Goal: Task Accomplishment & Management: Manage account settings

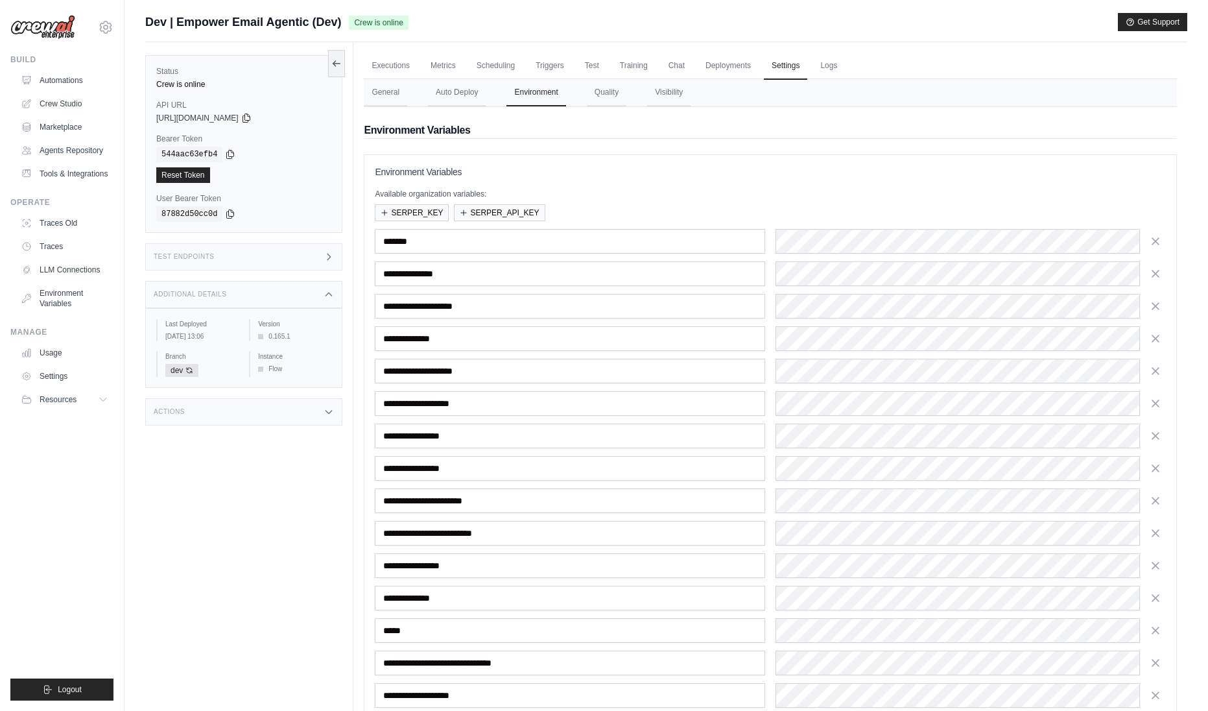
click at [76, 77] on link "Automations" at bounding box center [65, 80] width 98 height 21
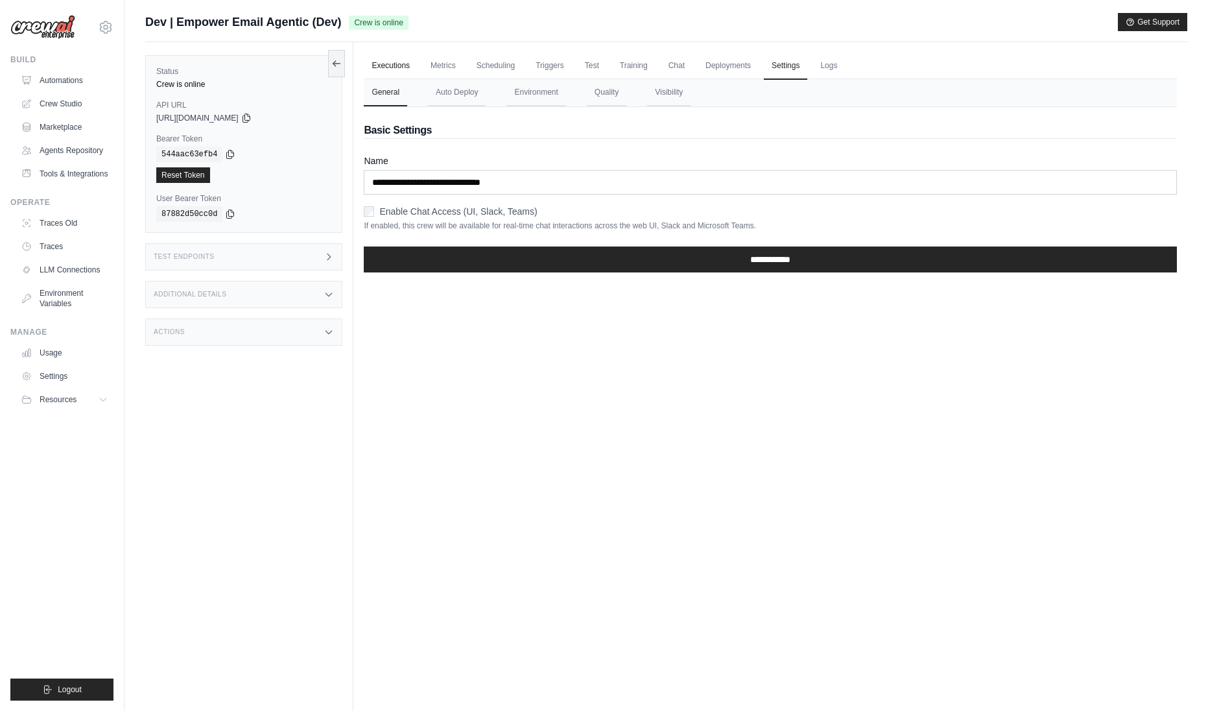
click at [386, 64] on link "Executions" at bounding box center [391, 66] width 54 height 27
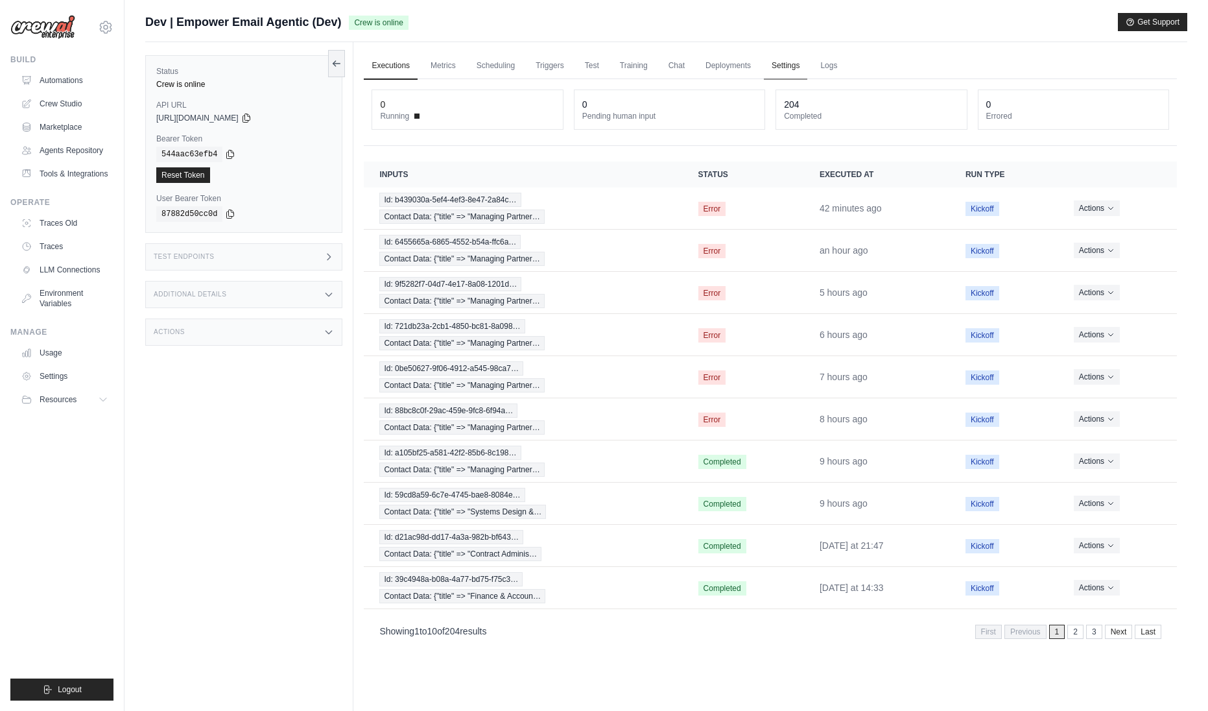
click at [767, 71] on link "Settings" at bounding box center [785, 66] width 43 height 27
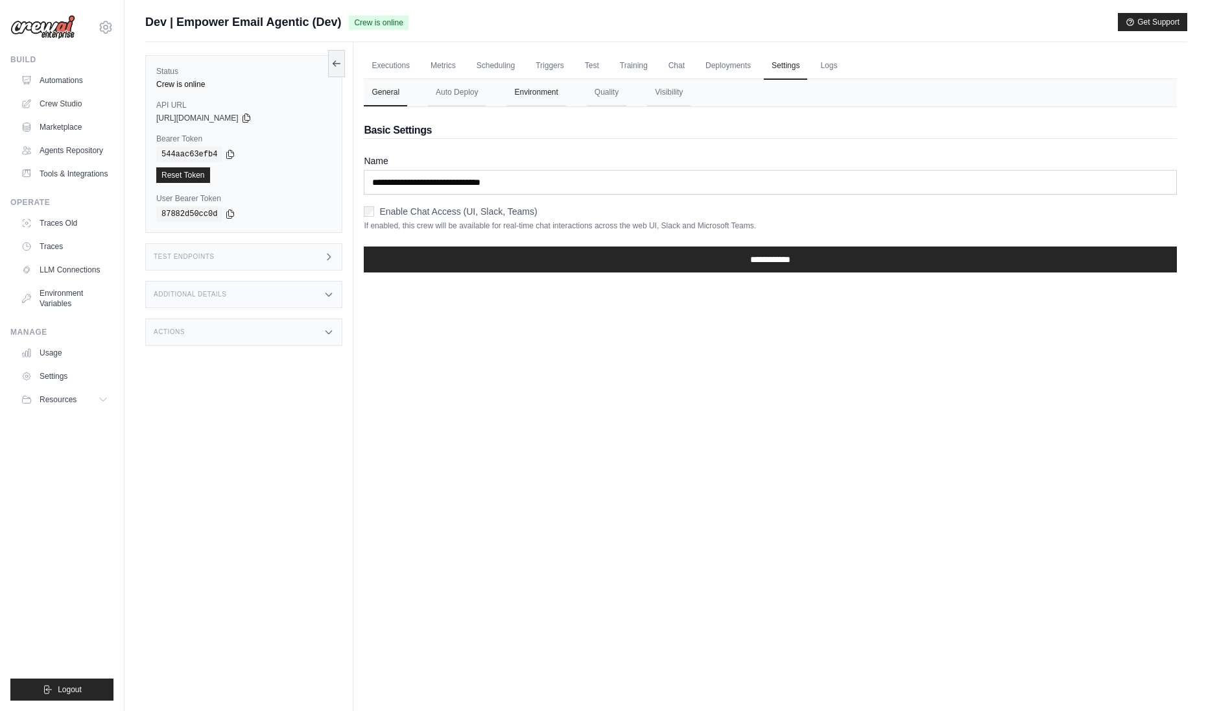
click at [538, 99] on button "Environment" at bounding box center [535, 92] width 59 height 27
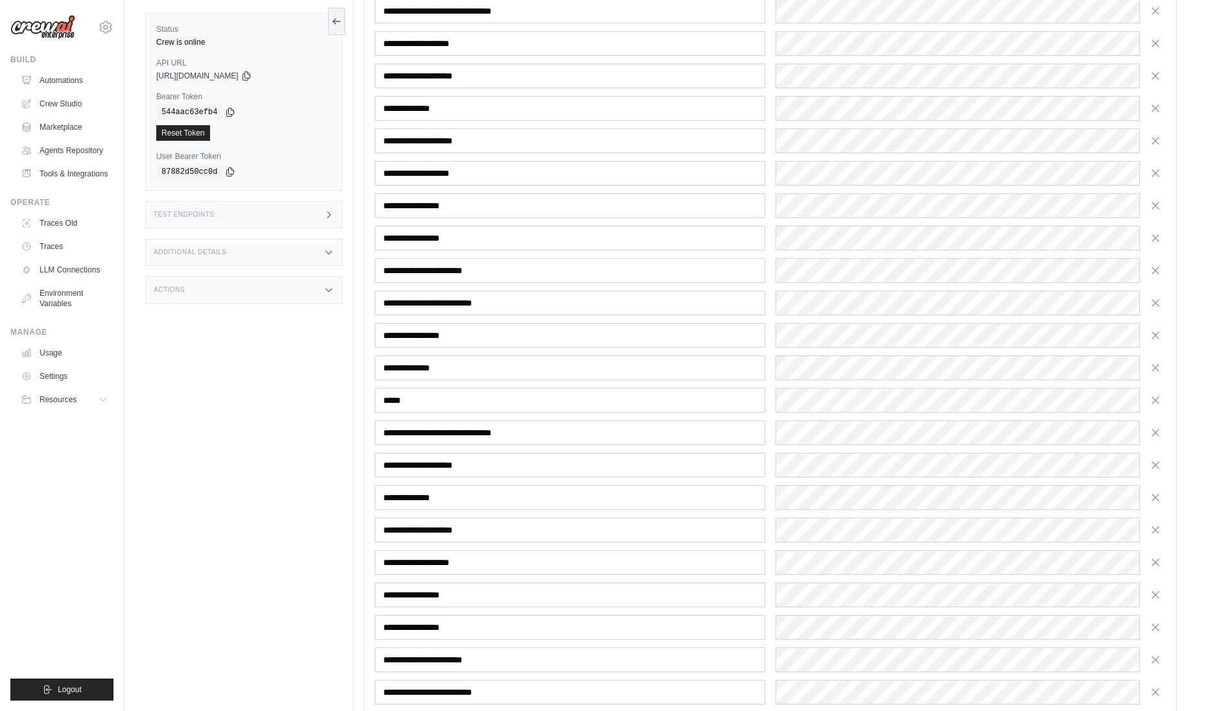
scroll to position [2377, 0]
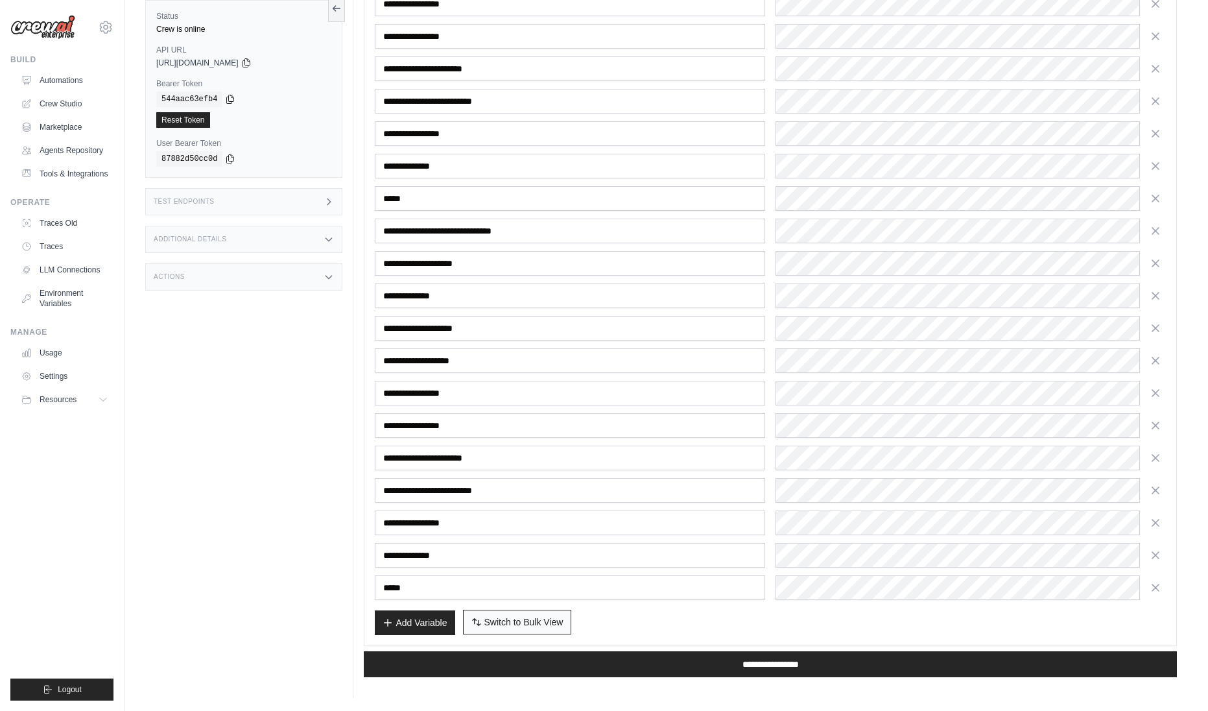
click at [545, 622] on span "Switch to Bulk View" at bounding box center [523, 621] width 79 height 13
type textarea "**********"
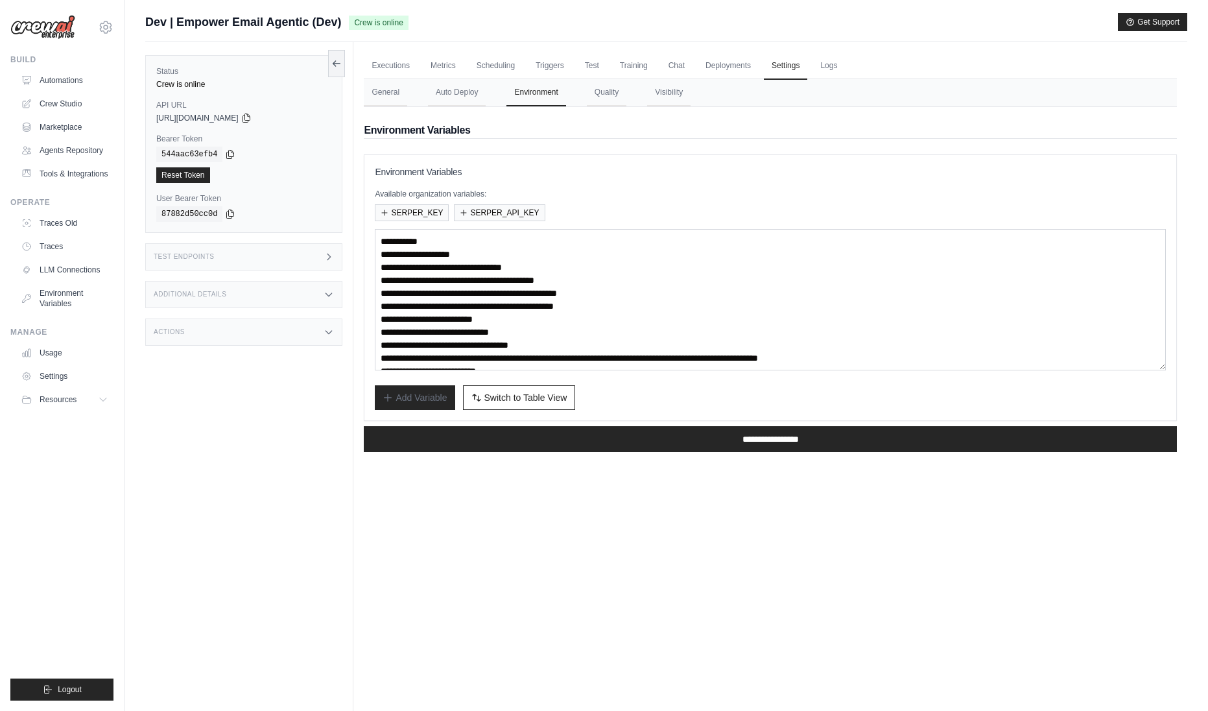
scroll to position [65, 0]
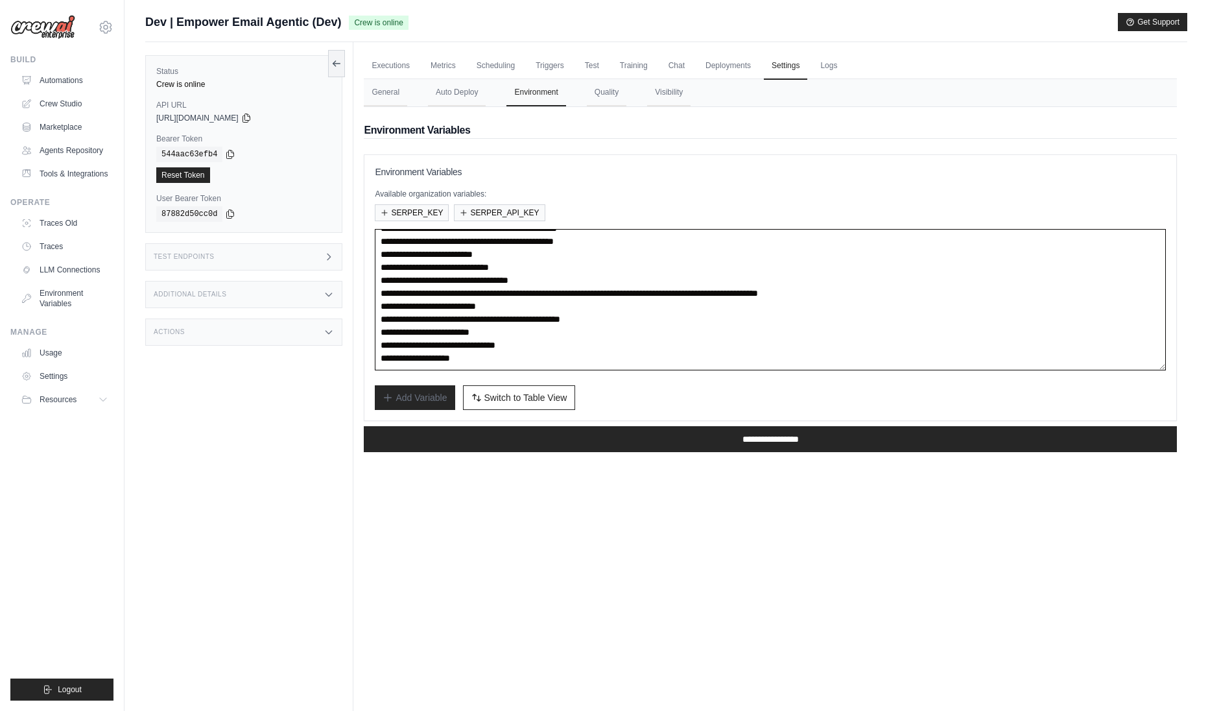
click at [565, 360] on textarea "**********" at bounding box center [770, 299] width 791 height 141
click at [64, 82] on link "Automations" at bounding box center [66, 80] width 98 height 21
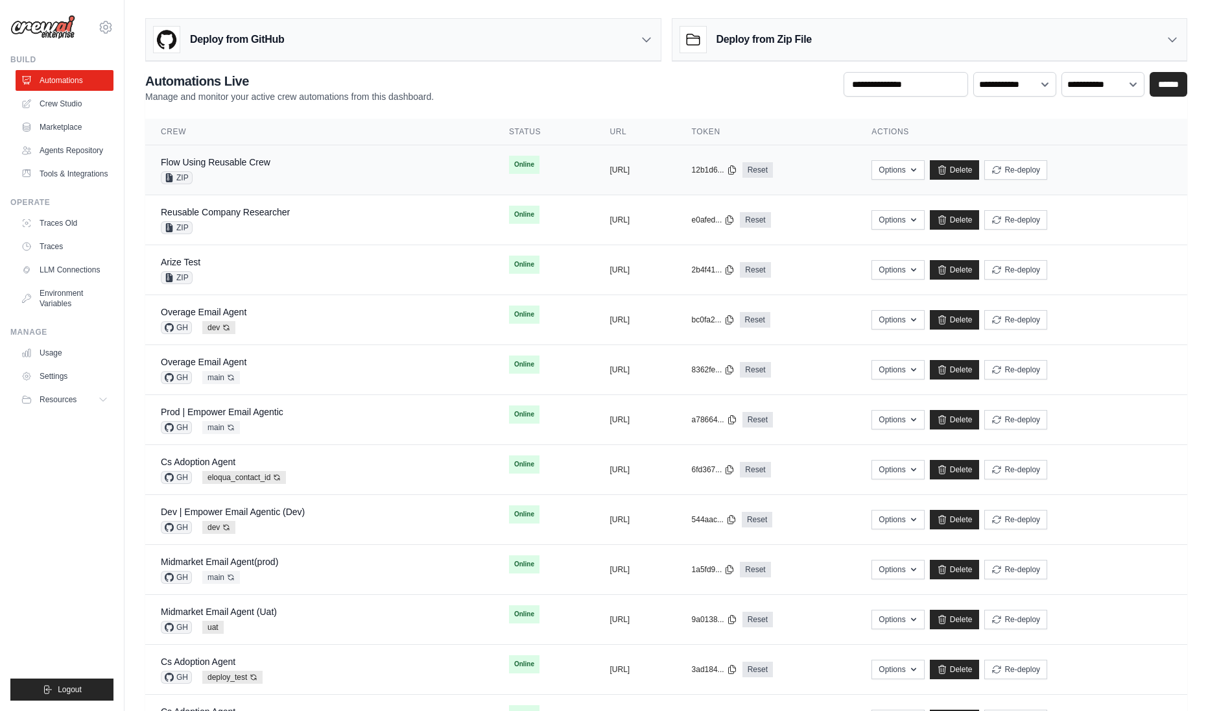
click at [270, 183] on div "ZIP" at bounding box center [216, 177] width 110 height 13
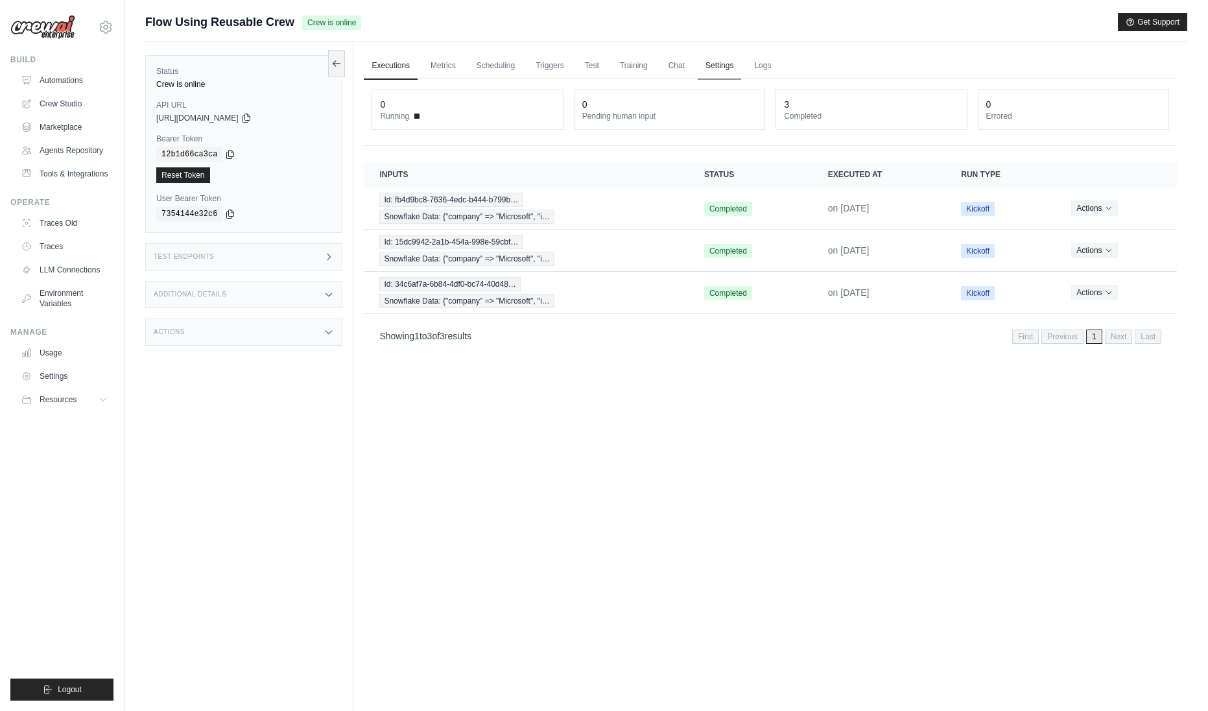
click at [718, 62] on link "Settings" at bounding box center [719, 66] width 43 height 27
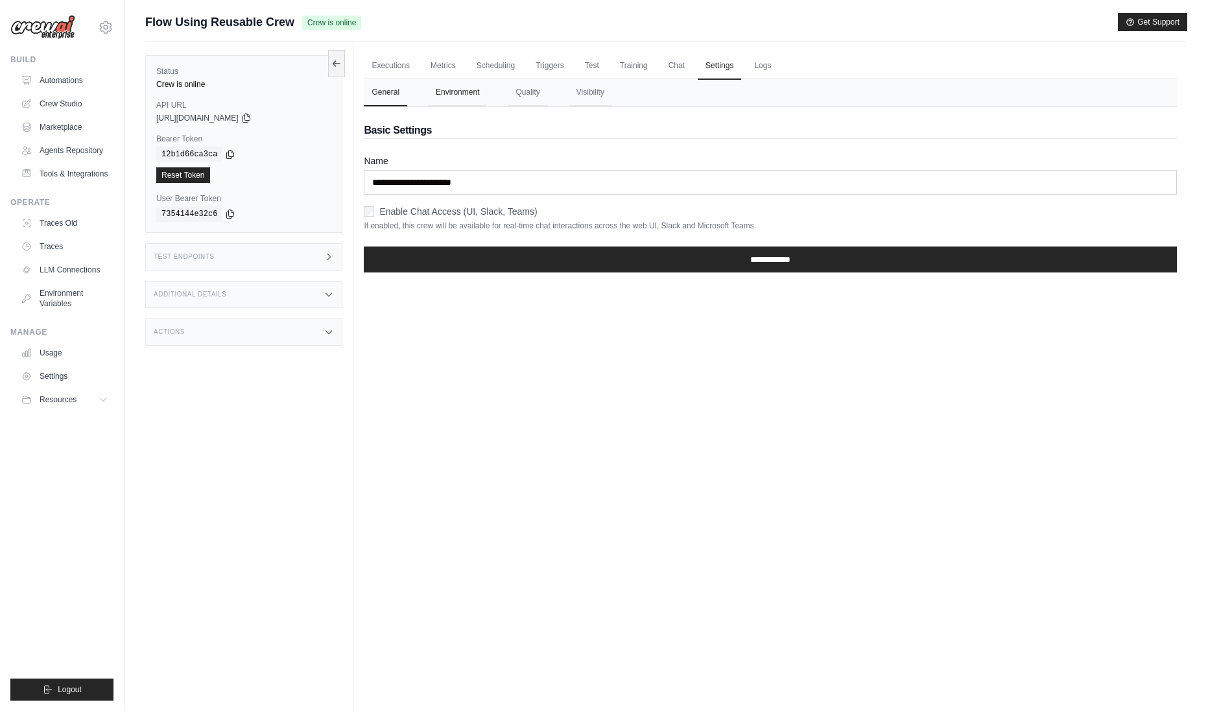
click at [453, 91] on button "Environment" at bounding box center [457, 92] width 59 height 27
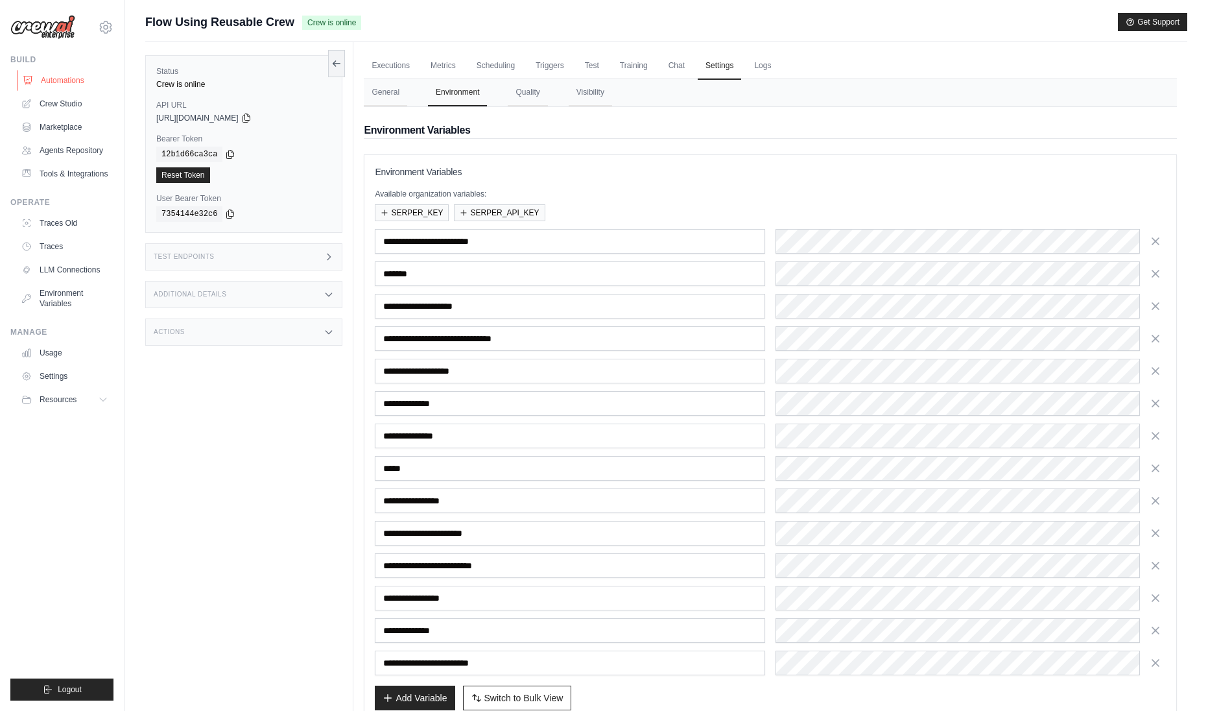
click at [68, 81] on link "Automations" at bounding box center [66, 80] width 98 height 21
